Goal: Task Accomplishment & Management: Manage account settings

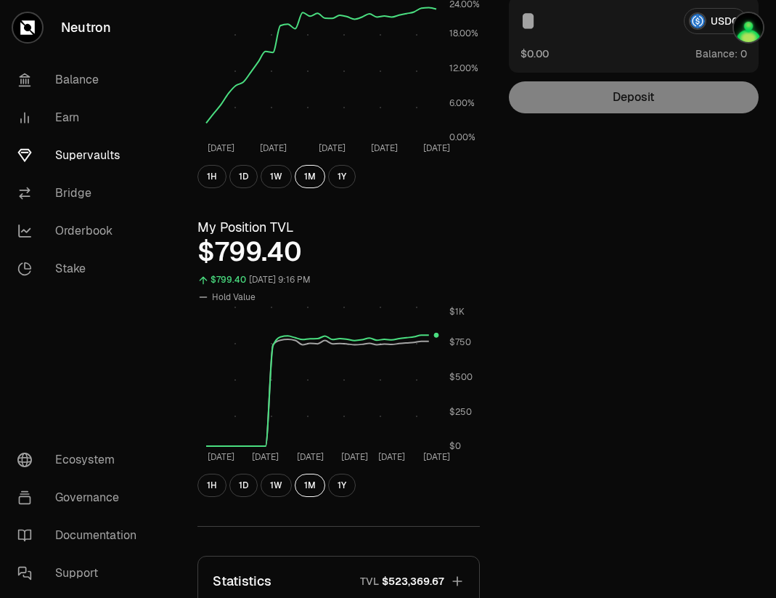
scroll to position [217, 0]
click at [99, 155] on link "Supervaults" at bounding box center [81, 155] width 151 height 38
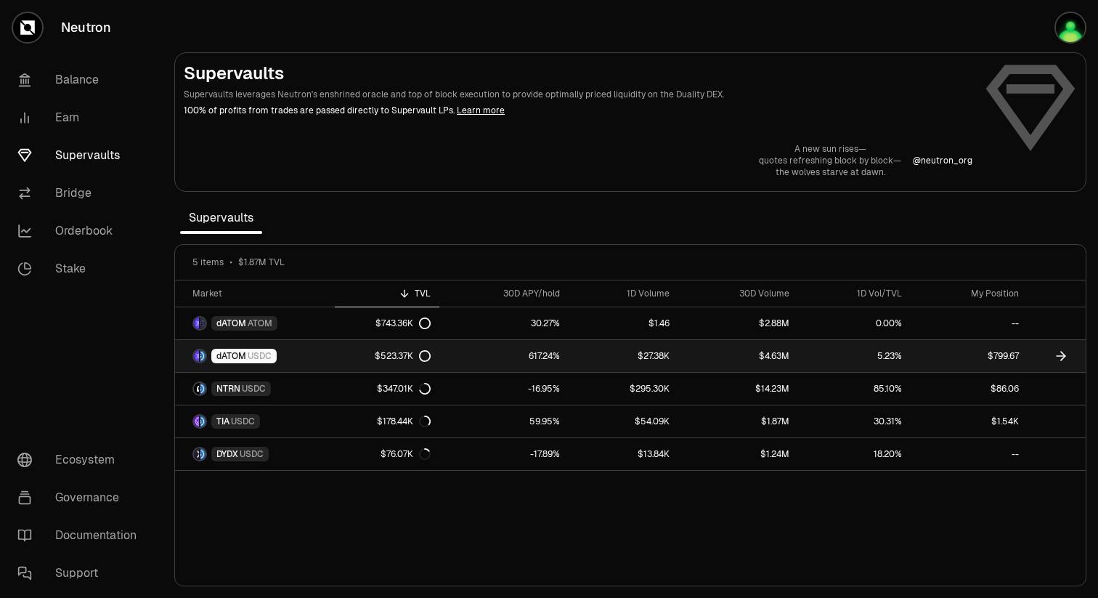
click at [254, 358] on span "USDC" at bounding box center [260, 356] width 24 height 12
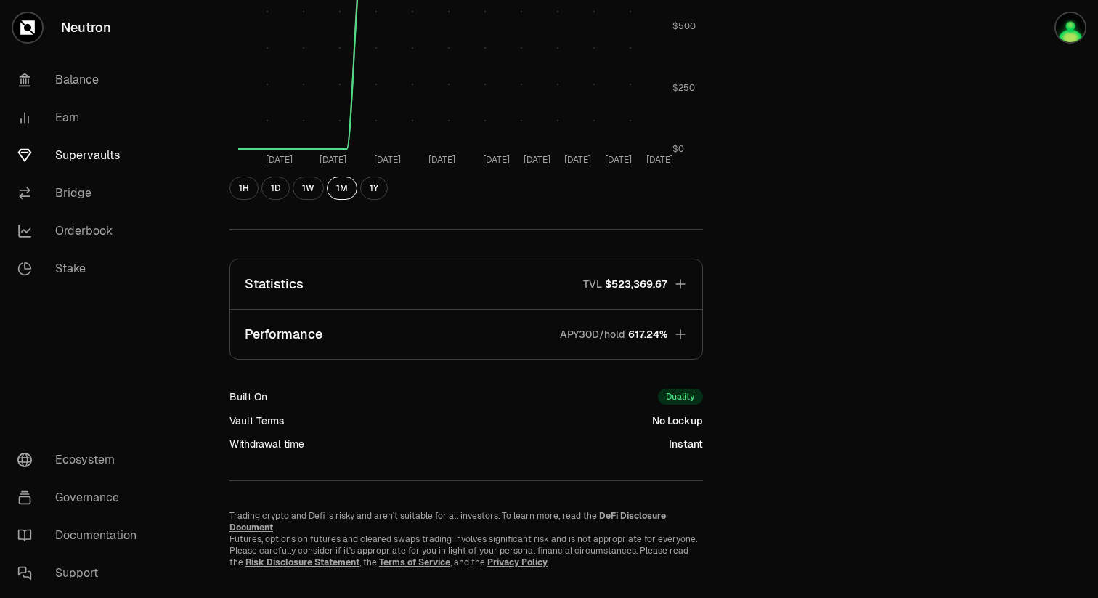
scroll to position [746, 0]
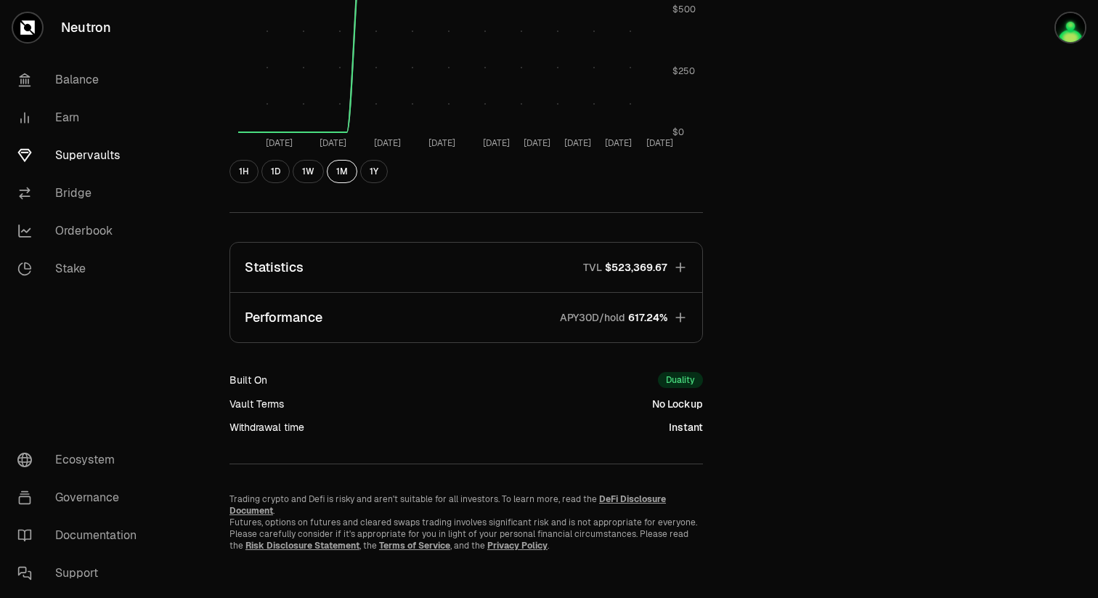
click at [699, 311] on button "Performance APY30D/hold 617.24%" at bounding box center [466, 317] width 472 height 49
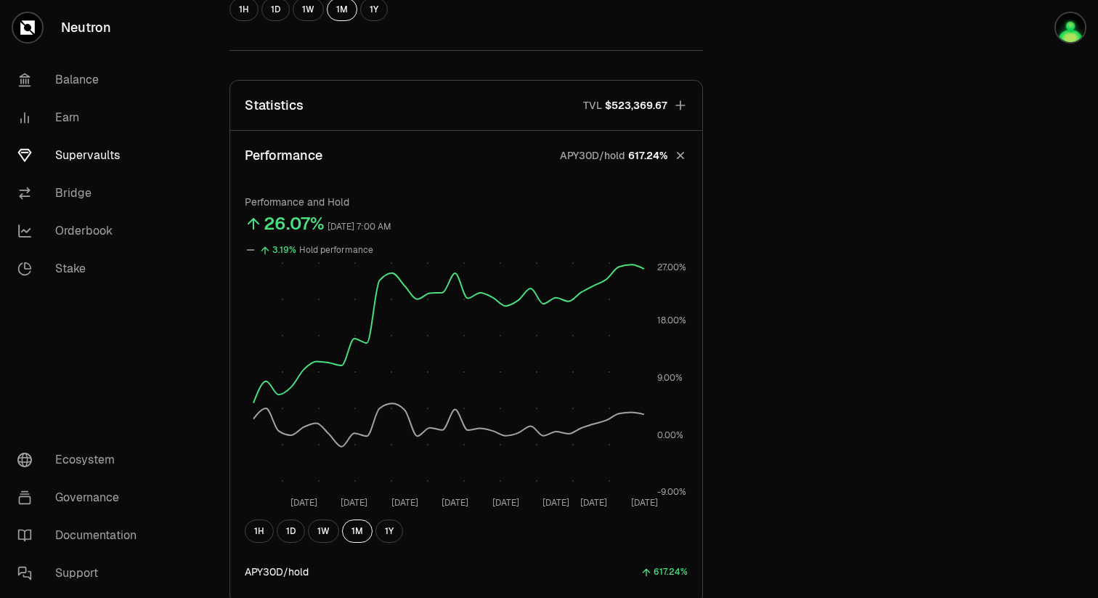
scroll to position [908, 0]
click at [687, 107] on icon "button" at bounding box center [680, 106] width 15 height 15
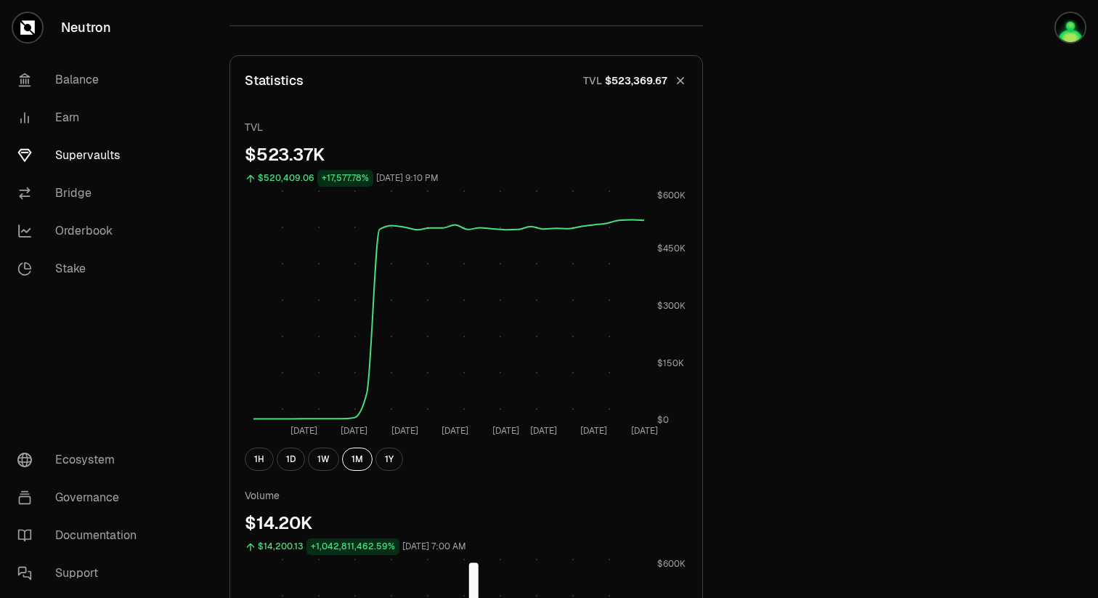
scroll to position [929, 0]
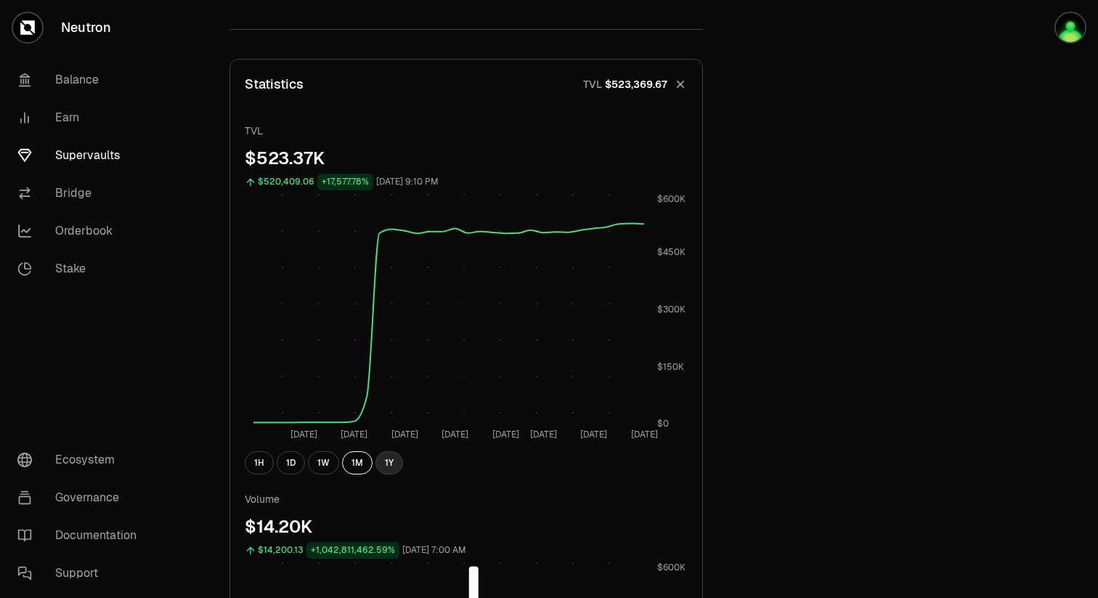
click at [389, 469] on button "1Y" at bounding box center [389, 462] width 28 height 23
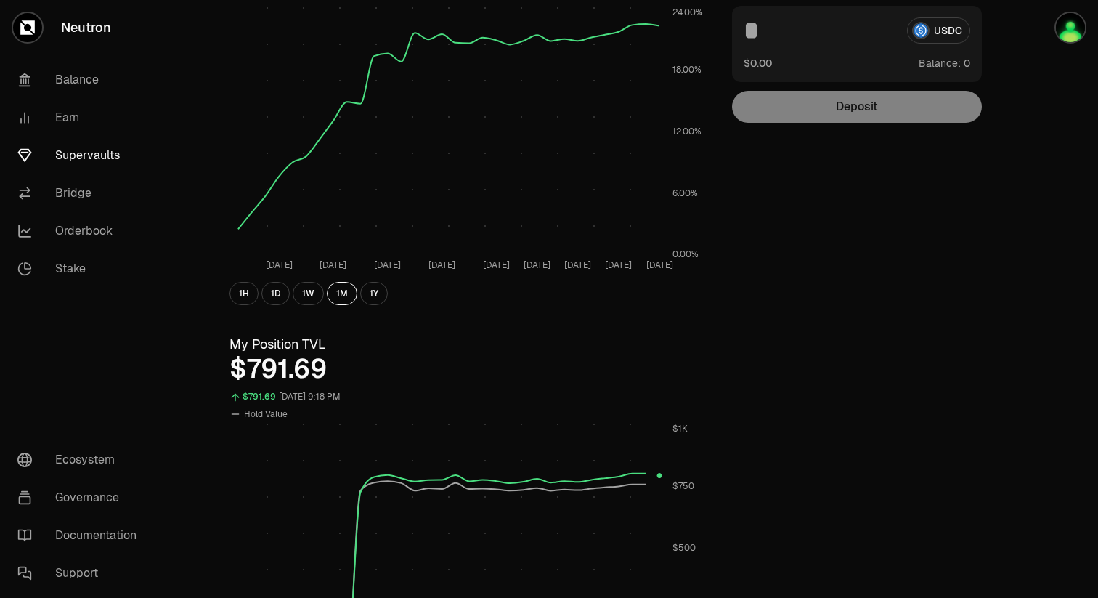
scroll to position [0, 0]
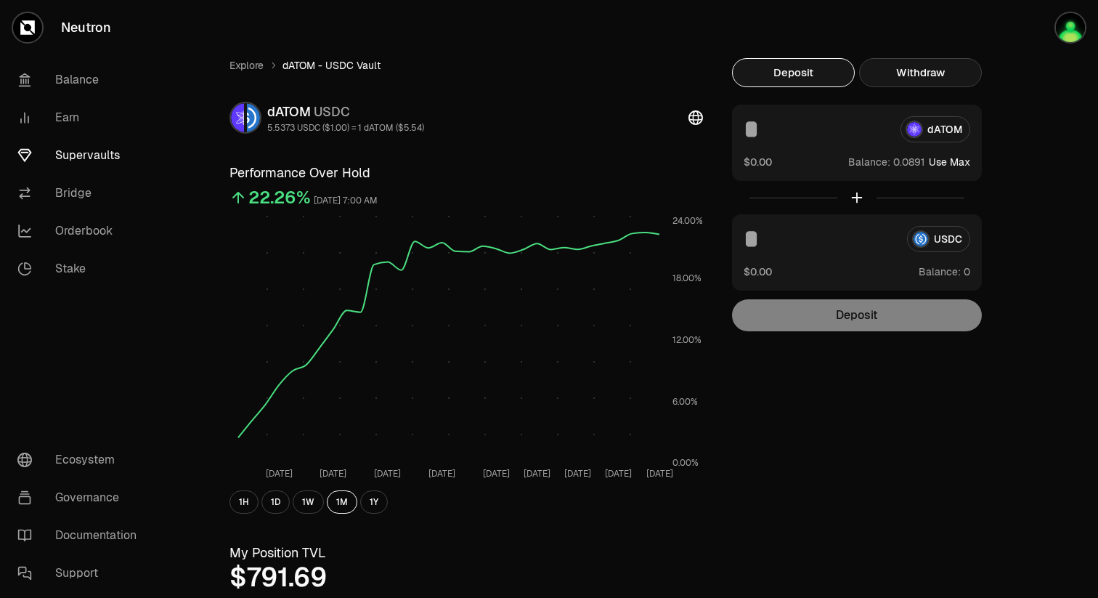
click at [775, 61] on button "Withdraw" at bounding box center [920, 72] width 123 height 29
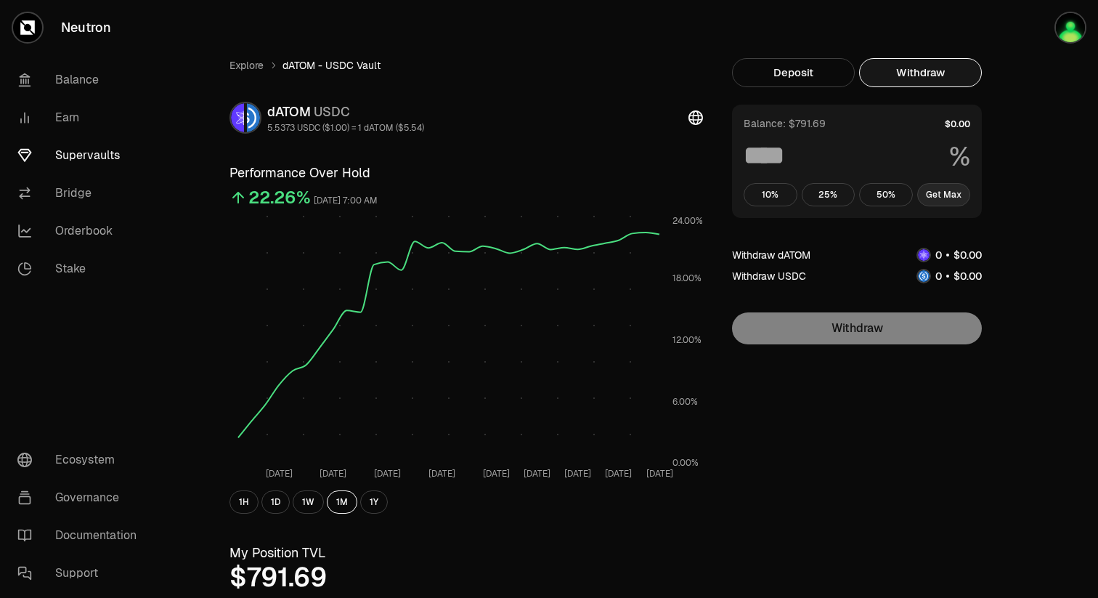
click at [775, 192] on button "Get Max" at bounding box center [944, 194] width 54 height 23
type input "***"
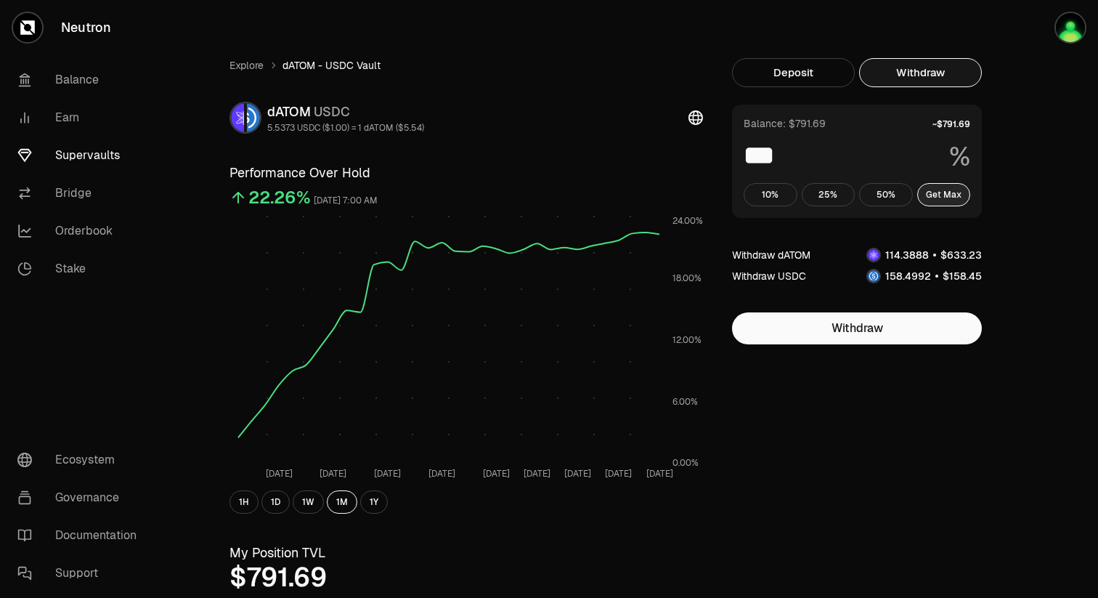
click at [775, 197] on button "Get Max" at bounding box center [944, 194] width 54 height 23
click at [256, 65] on link "Explore" at bounding box center [246, 65] width 34 height 15
